Goal: Information Seeking & Learning: Learn about a topic

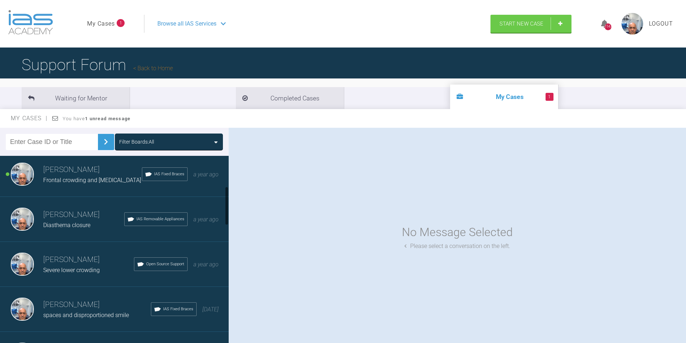
scroll to position [144, 0]
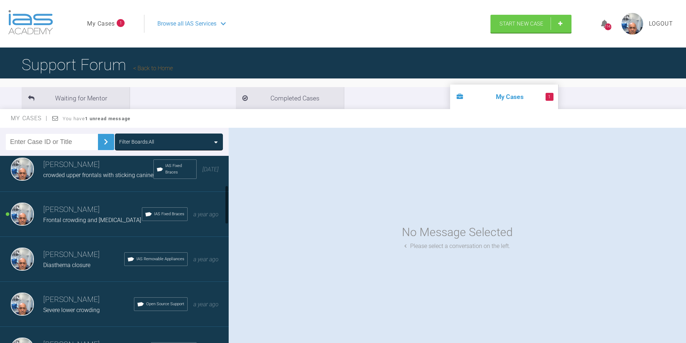
click at [85, 223] on span "Frontal crowding and [MEDICAL_DATA]" at bounding box center [92, 220] width 98 height 7
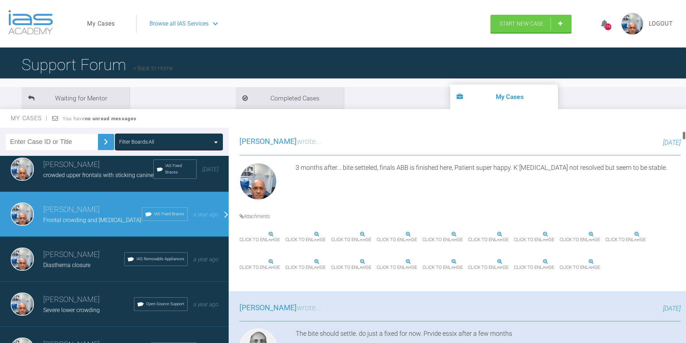
scroll to position [180, 0]
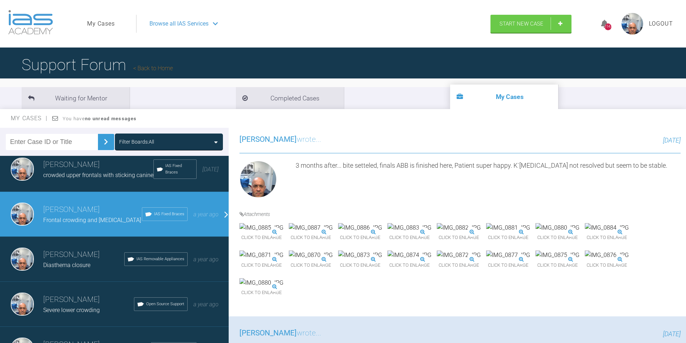
click at [273, 233] on img at bounding box center [261, 227] width 44 height 9
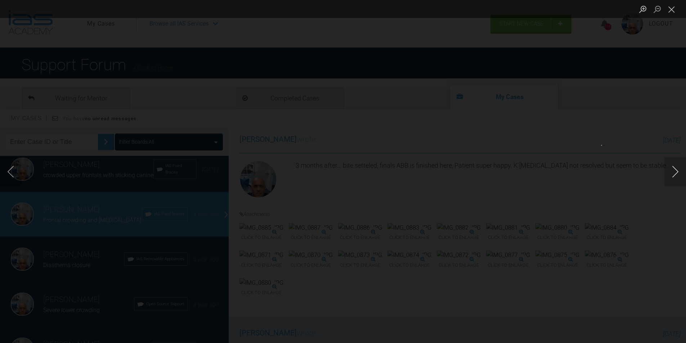
click at [674, 173] on button "Next image" at bounding box center [675, 171] width 22 height 29
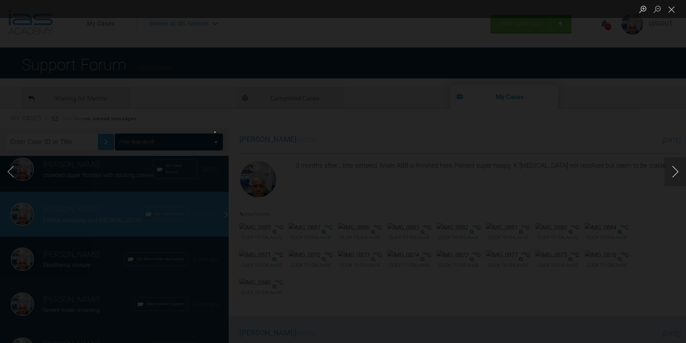
click at [674, 173] on button "Next image" at bounding box center [675, 171] width 22 height 29
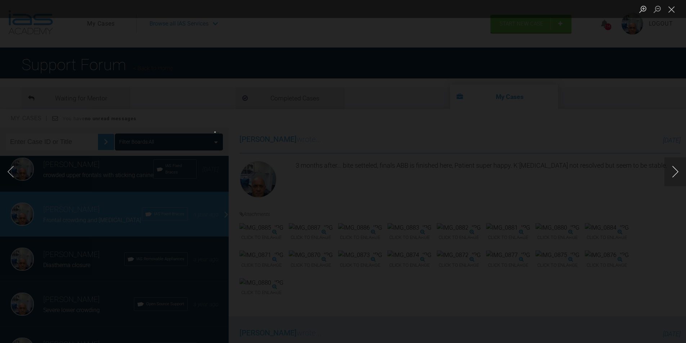
click at [674, 173] on button "Next image" at bounding box center [675, 171] width 22 height 29
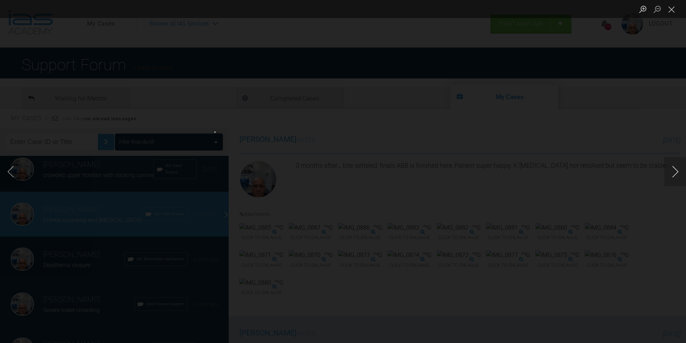
click at [674, 173] on button "Next image" at bounding box center [675, 171] width 22 height 29
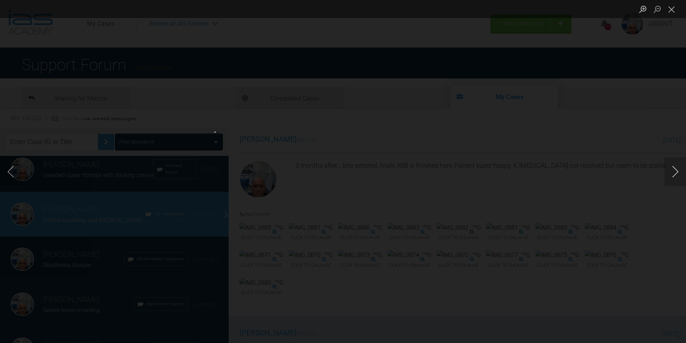
click at [674, 173] on button "Next image" at bounding box center [675, 171] width 22 height 29
click at [670, 10] on button "Close lightbox" at bounding box center [671, 9] width 14 height 13
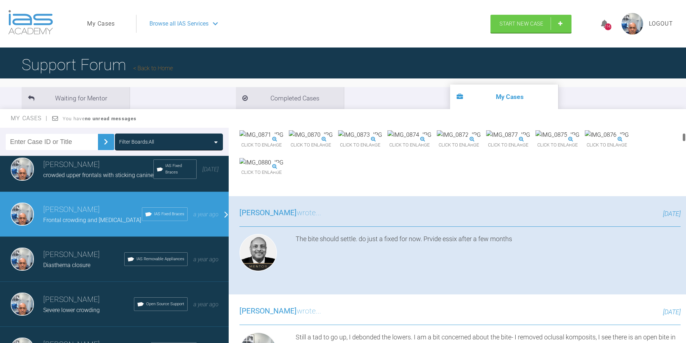
scroll to position [324, 0]
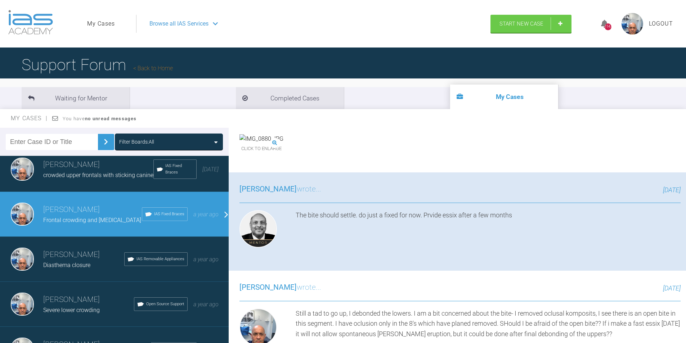
drag, startPoint x: 685, startPoint y: 138, endPoint x: 671, endPoint y: 180, distance: 43.9
click at [682, 210] on div at bounding box center [684, 237] width 4 height 218
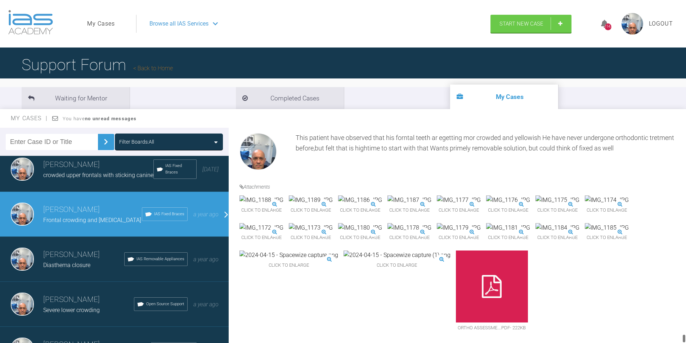
scroll to position [10144, 0]
drag, startPoint x: 683, startPoint y: 139, endPoint x: 674, endPoint y: 343, distance: 204.3
click at [674, 343] on html "My Cases Logout Browse all IAS Services Start New Case 1147 Logout Support Foru…" at bounding box center [343, 209] width 686 height 418
click at [480, 205] on img at bounding box center [459, 199] width 44 height 9
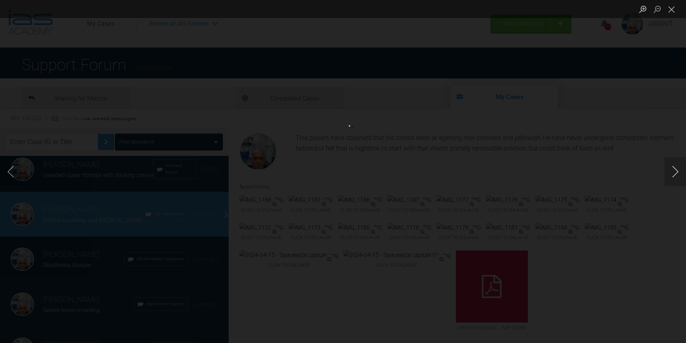
click at [674, 170] on button "Next image" at bounding box center [675, 171] width 22 height 29
